Goal: Find contact information: Find contact information

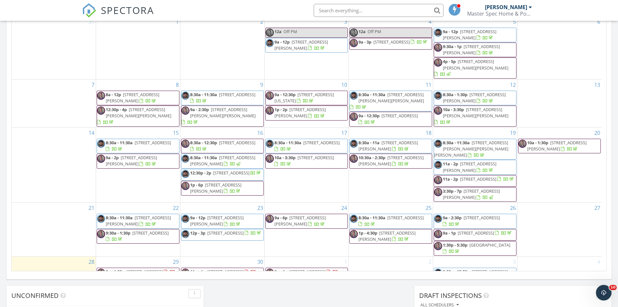
scroll to position [600, 628]
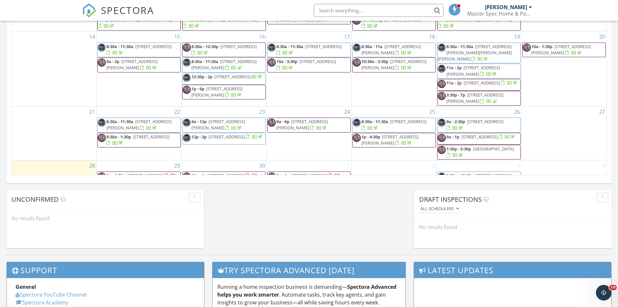
scroll to position [14, 0]
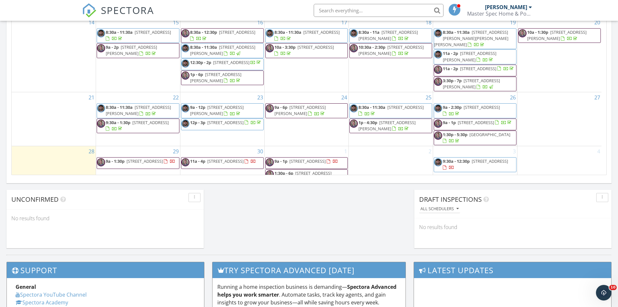
click at [320, 170] on span "1:30p - 6p [STREET_ADDRESS][PERSON_NAME]" at bounding box center [307, 176] width 82 height 13
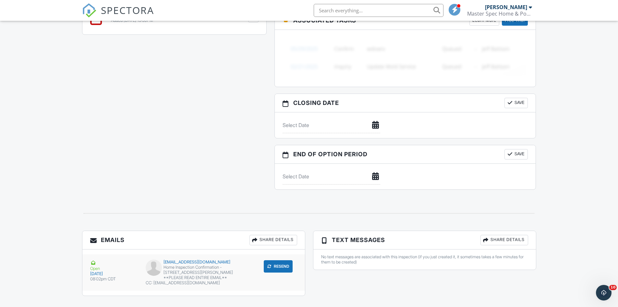
click at [192, 262] on div "[EMAIL_ADDRESS][DOMAIN_NAME]" at bounding box center [194, 261] width 96 height 5
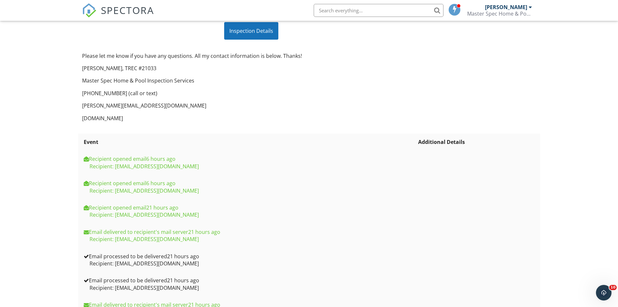
scroll to position [242, 0]
